Goal: Task Accomplishment & Management: Use online tool/utility

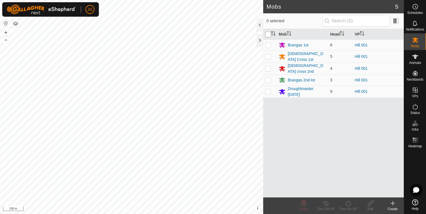
click at [268, 34] on input "checkbox" at bounding box center [268, 35] width 6 height 6
checkbox input "true"
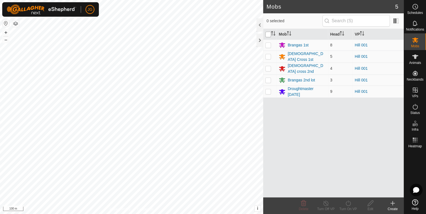
checkbox input "true"
click at [349, 202] on icon at bounding box center [347, 203] width 7 height 7
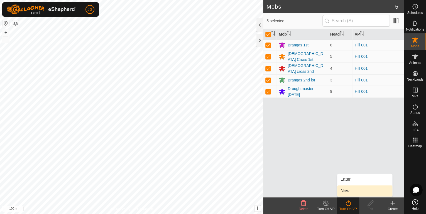
click at [347, 192] on link "Now" at bounding box center [364, 191] width 55 height 11
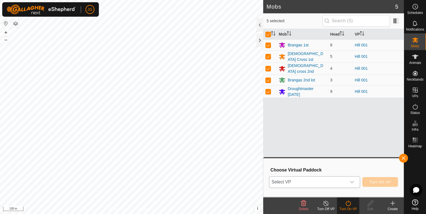
drag, startPoint x: 355, startPoint y: 182, endPoint x: 347, endPoint y: 181, distance: 7.6
click at [355, 182] on div "dropdown trigger" at bounding box center [351, 182] width 11 height 11
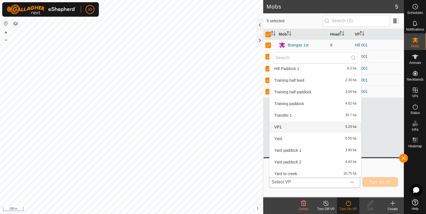
scroll to position [380, 0]
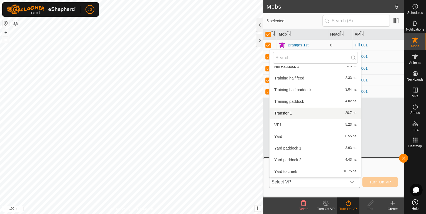
click at [286, 110] on li "Transfer 1 20.7 ha" at bounding box center [315, 113] width 92 height 11
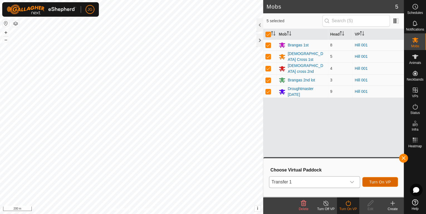
click at [381, 182] on span "Turn On VP" at bounding box center [380, 182] width 22 height 4
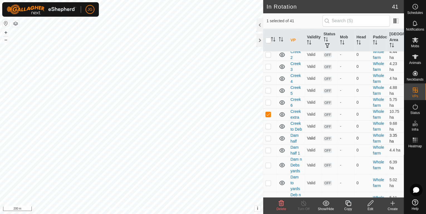
scroll to position [245, 0]
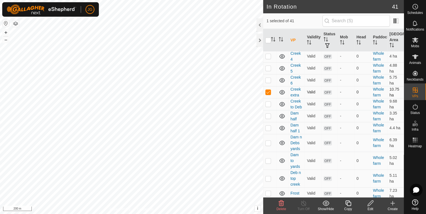
click at [268, 94] on p-checkbox at bounding box center [268, 92] width 6 height 4
checkbox input "false"
